Goal: Information Seeking & Learning: Learn about a topic

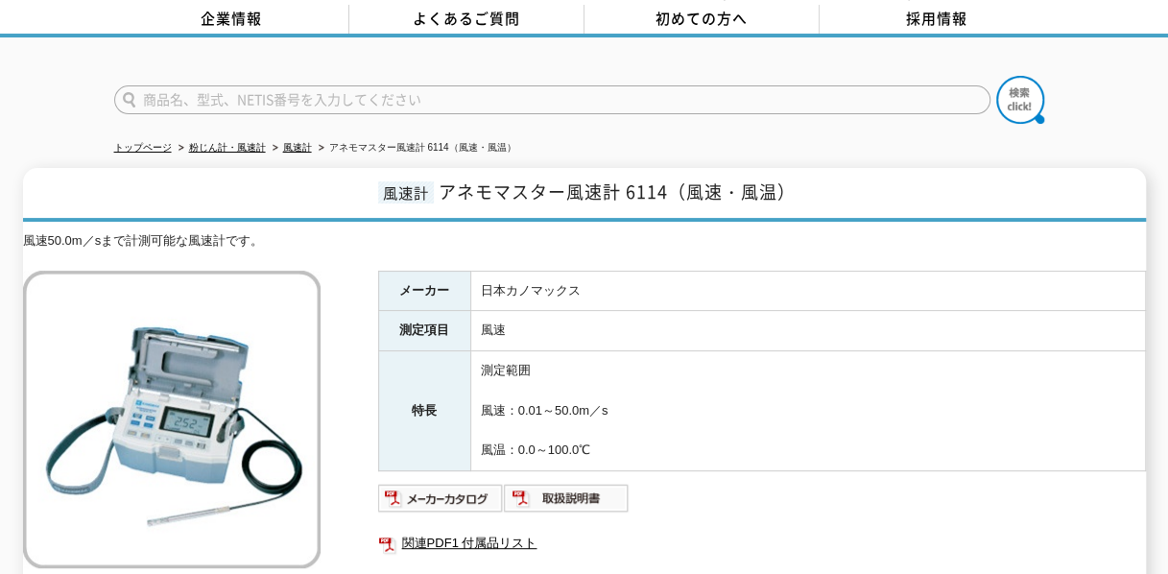
scroll to position [85, 0]
click at [491, 312] on td "風速" at bounding box center [807, 332] width 675 height 40
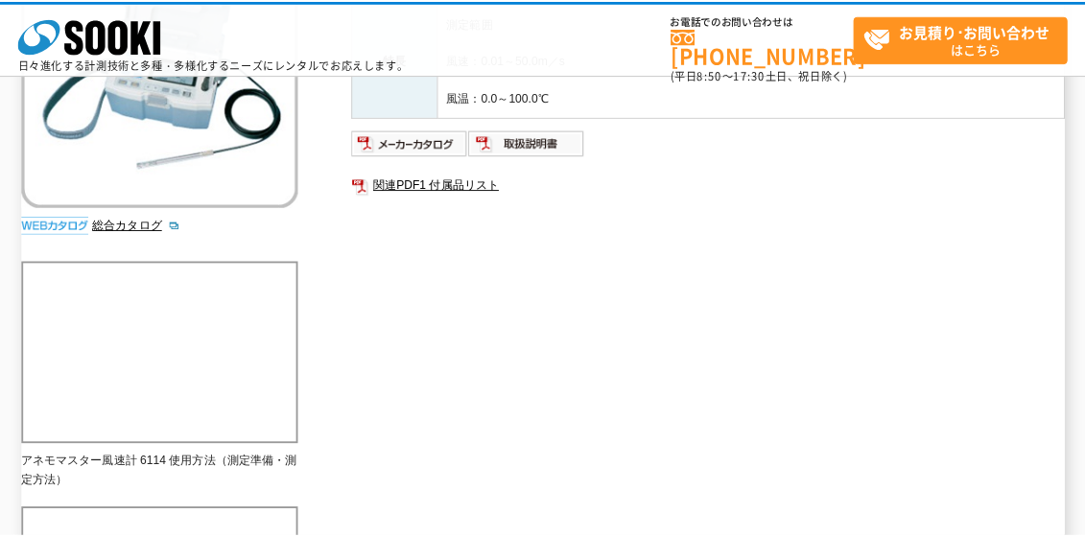
scroll to position [344, 0]
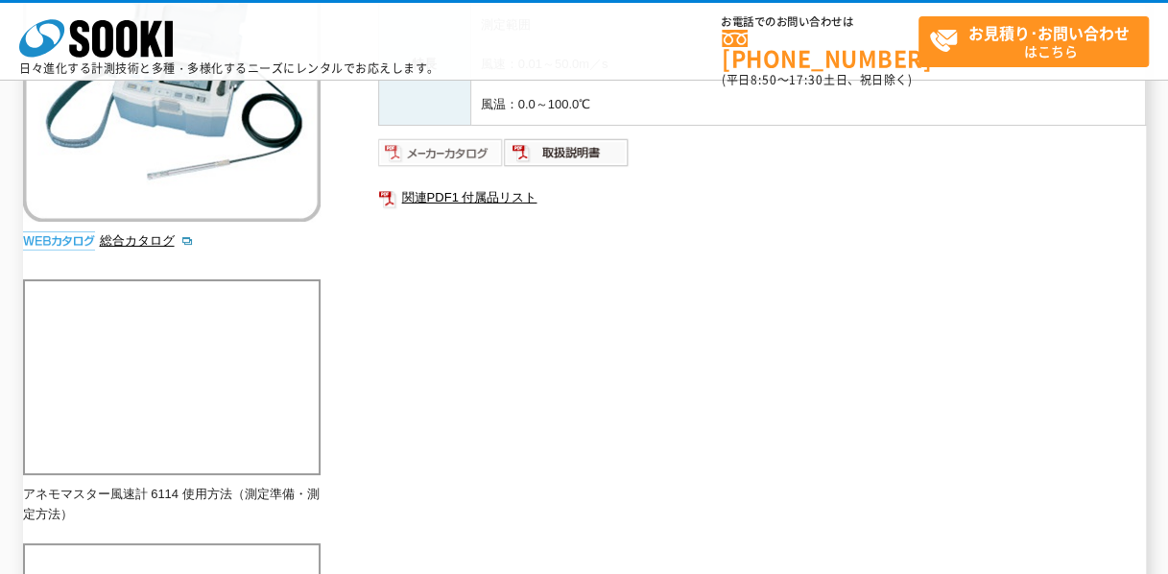
click at [428, 157] on img at bounding box center [441, 152] width 126 height 31
click at [560, 143] on img at bounding box center [567, 152] width 126 height 31
click at [587, 231] on div "メーカー 日本カノマックス 測定項目 風速 特長 測定範囲 風速：0.01～50.0m／s 風温：0.0～100.0℃ 関連PDF1 付属品リスト" at bounding box center [762, 130] width 768 height 413
click at [455, 141] on img at bounding box center [441, 152] width 126 height 31
click at [839, 260] on div "メーカー 日本カノマックス 測定項目 風速 特長 測定範囲 風速：0.01～50.0m／s 風温：0.0～100.0℃ 関連PDF1 付属品リスト" at bounding box center [762, 130] width 768 height 413
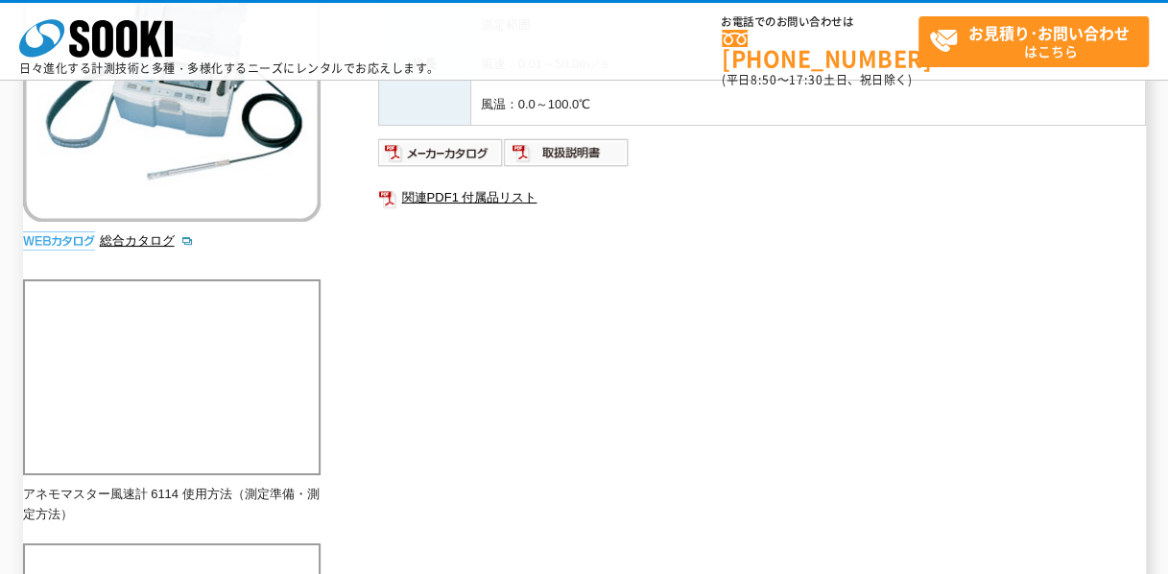
click at [516, 276] on div "メーカー 日本カノマックス 測定項目 風速 特長 測定範囲 風速：0.01～50.0m／s 風温：0.0～100.0℃ 関連PDF1 付属品リスト" at bounding box center [762, 130] width 768 height 413
click at [562, 138] on img at bounding box center [567, 152] width 126 height 31
